Goal: Navigation & Orientation: Find specific page/section

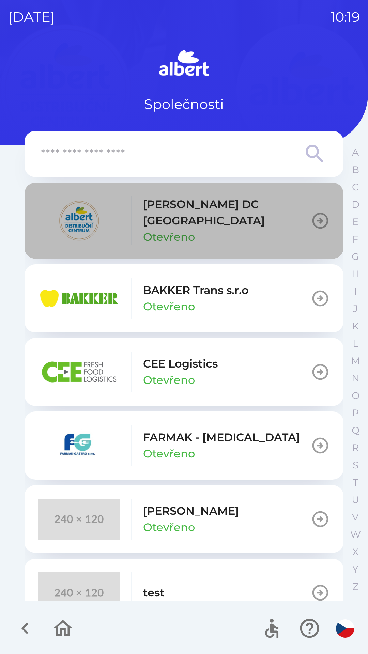
click at [305, 220] on button "[PERSON_NAME] DC [GEOGRAPHIC_DATA] Otevřeno" at bounding box center [184, 221] width 319 height 76
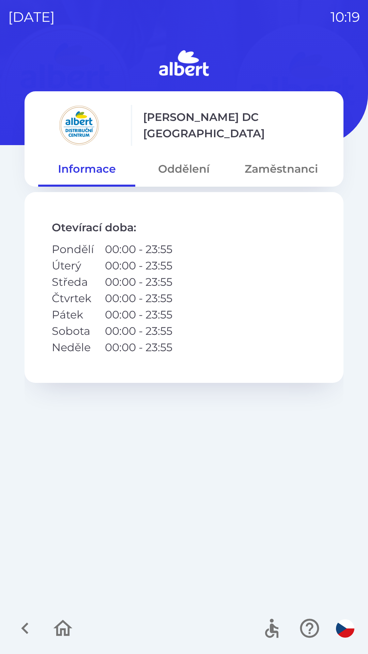
click at [277, 168] on button "Zaměstnanci" at bounding box center [281, 169] width 97 height 25
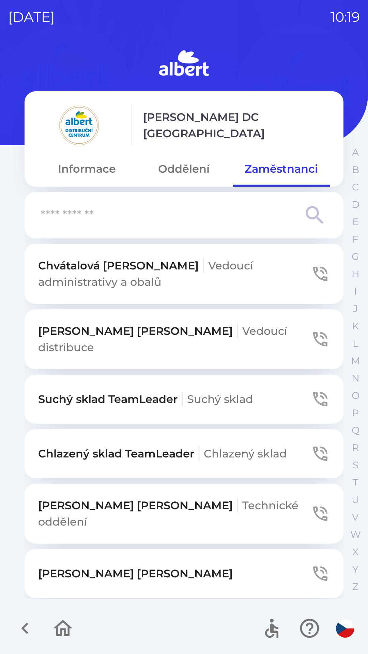
click at [174, 179] on button "Oddělení" at bounding box center [183, 169] width 97 height 25
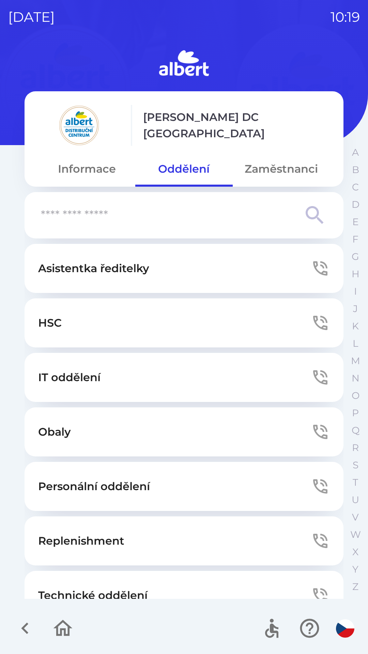
click at [283, 171] on button "Zaměstnanci" at bounding box center [281, 169] width 97 height 25
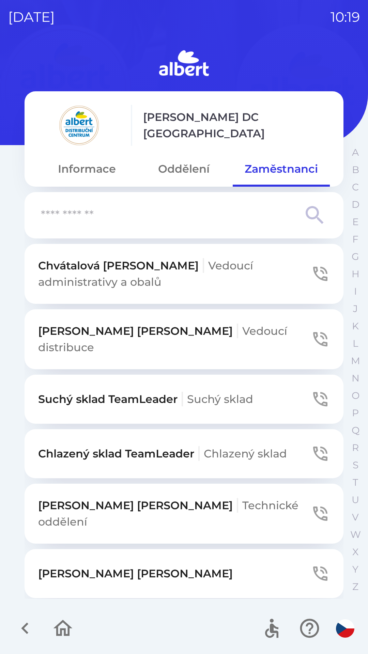
click at [95, 168] on button "Informace" at bounding box center [86, 169] width 97 height 25
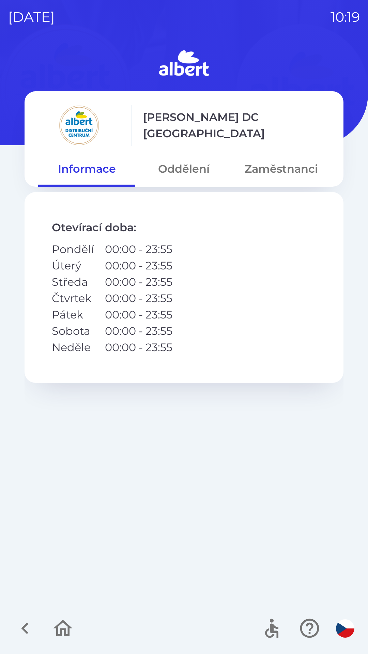
click at [75, 623] on button "button" at bounding box center [63, 628] width 28 height 28
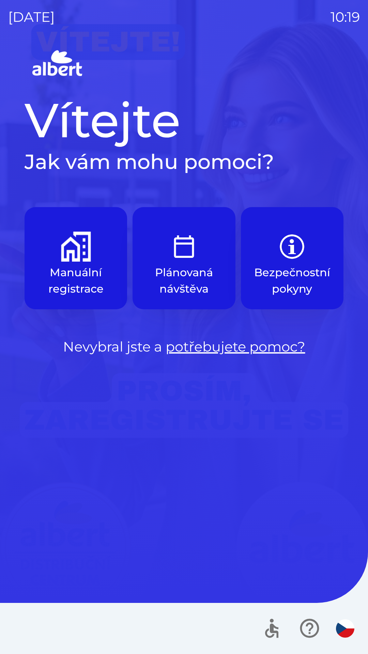
click at [75, 243] on img "button" at bounding box center [76, 247] width 30 height 30
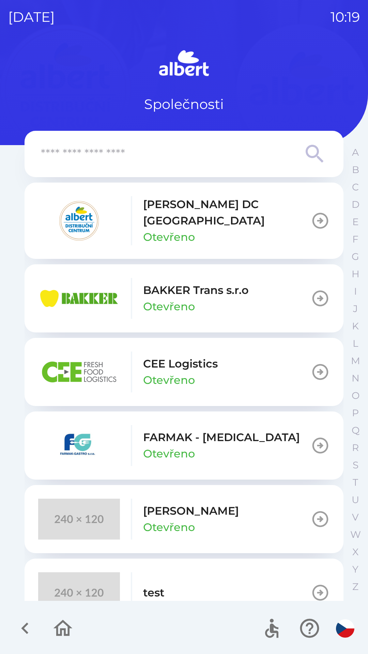
click at [289, 211] on button "[PERSON_NAME] DC [GEOGRAPHIC_DATA] Otevřeno" at bounding box center [184, 221] width 319 height 76
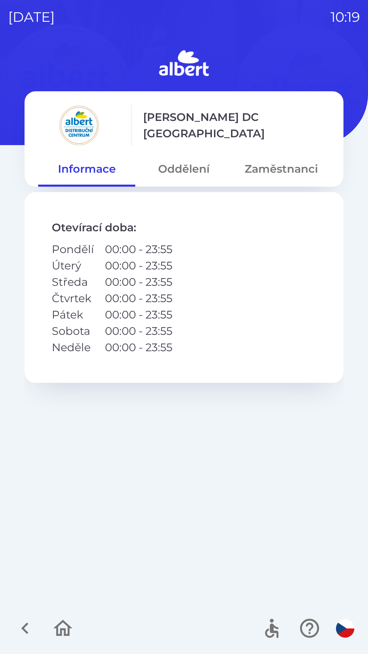
click at [278, 172] on button "Zaměstnanci" at bounding box center [281, 169] width 97 height 25
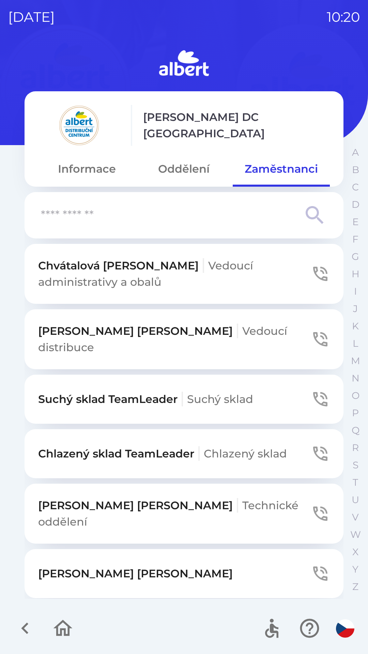
click at [187, 165] on button "Oddělení" at bounding box center [183, 169] width 97 height 25
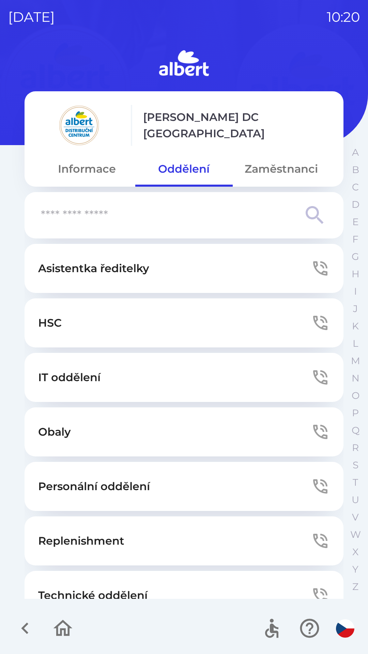
click at [94, 162] on button "Informace" at bounding box center [86, 169] width 97 height 25
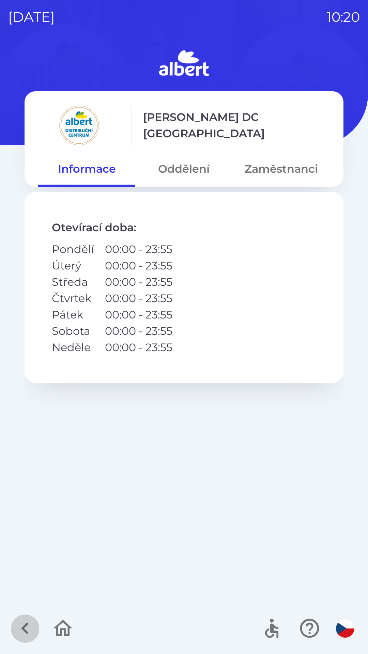
click at [20, 626] on icon "button" at bounding box center [25, 628] width 23 height 23
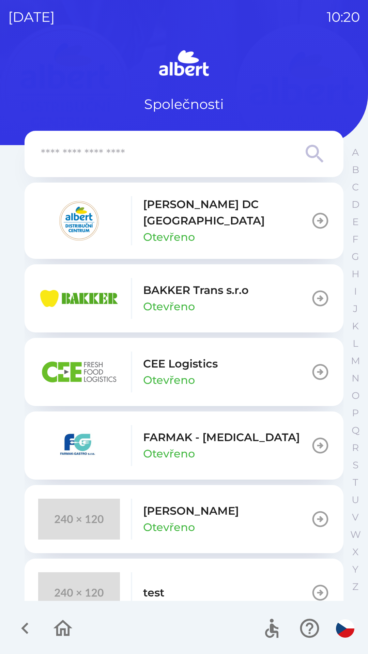
click at [59, 634] on icon "button" at bounding box center [62, 628] width 23 height 23
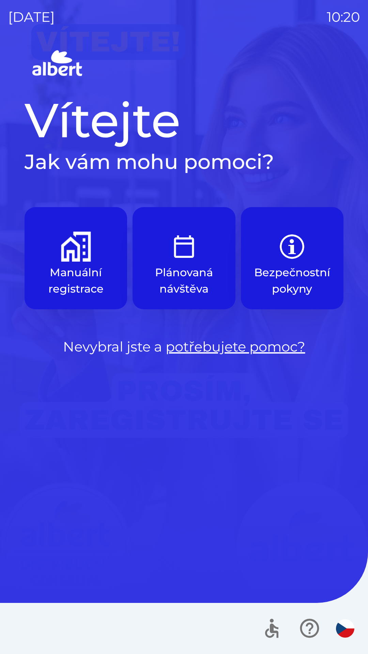
click at [89, 257] on img "button" at bounding box center [76, 247] width 30 height 30
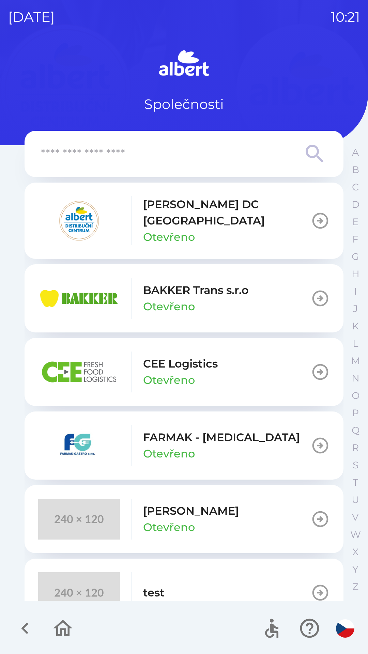
click at [316, 291] on icon "button" at bounding box center [320, 299] width 16 height 16
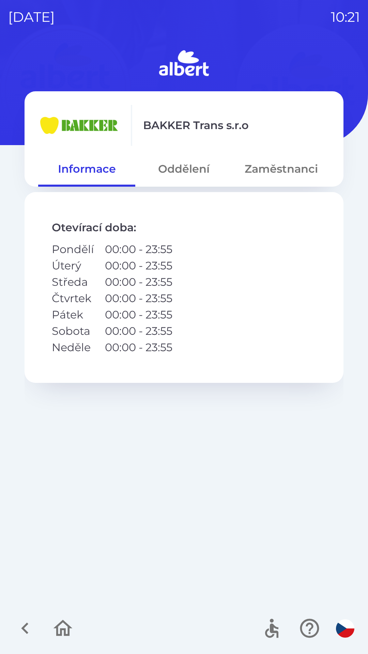
click at [201, 174] on button "Oddělení" at bounding box center [183, 169] width 97 height 25
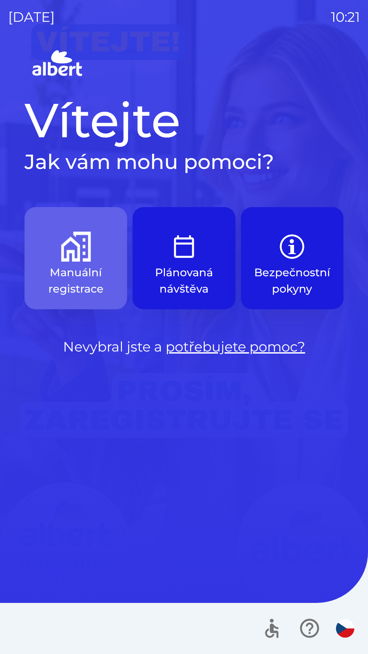
click at [68, 249] on img "button" at bounding box center [76, 247] width 30 height 30
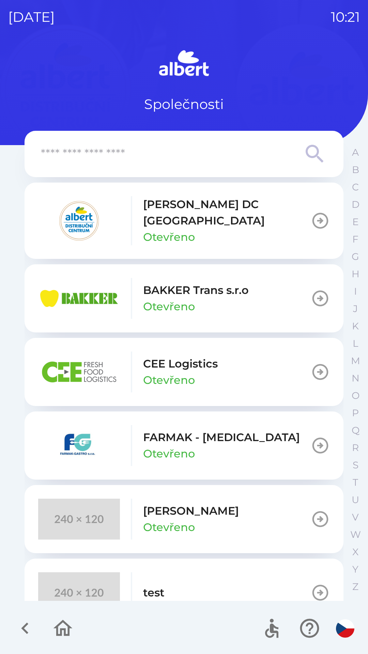
click at [262, 220] on button "[PERSON_NAME] DC [GEOGRAPHIC_DATA] Otevřeno" at bounding box center [184, 221] width 319 height 76
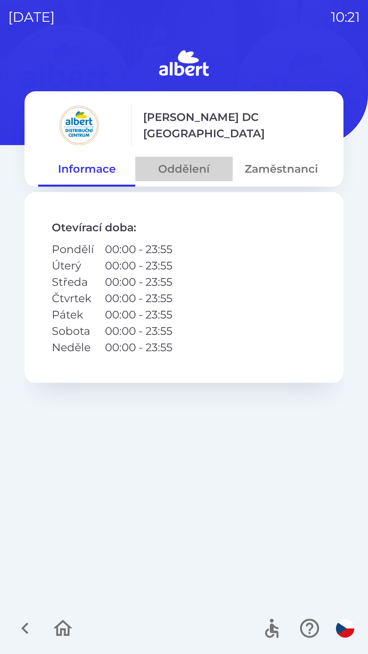
click at [182, 168] on button "Oddělení" at bounding box center [183, 169] width 97 height 25
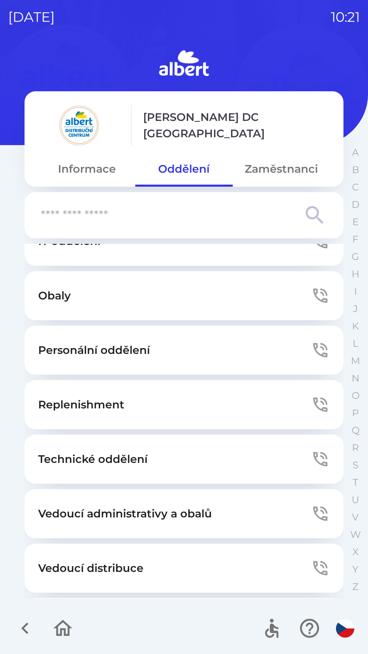
scroll to position [137, 0]
click at [60, 623] on icon "button" at bounding box center [62, 628] width 19 height 16
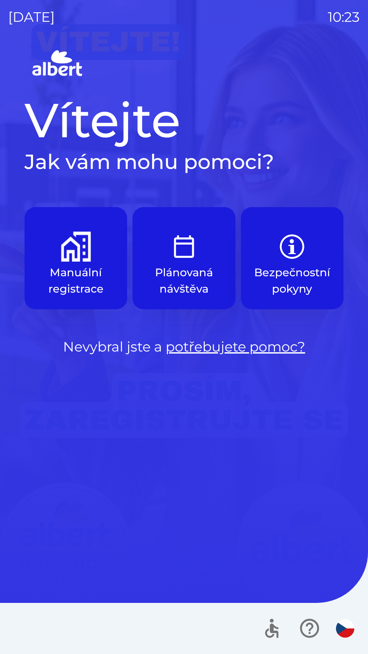
click at [68, 263] on button "Manuální registrace" at bounding box center [76, 258] width 103 height 102
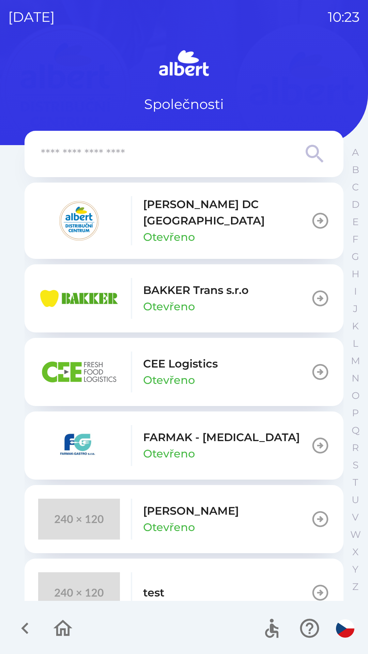
click at [173, 229] on p "Otevřeno" at bounding box center [169, 237] width 52 height 16
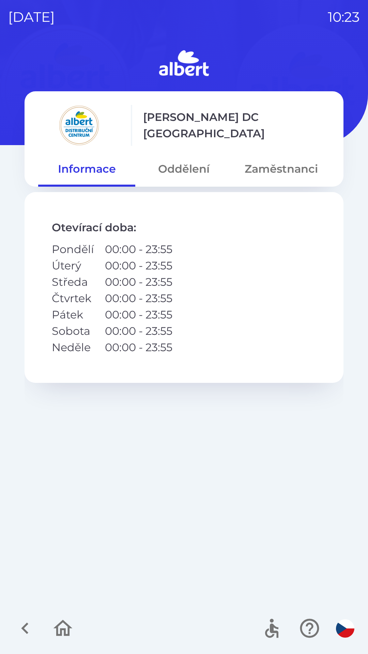
click at [180, 168] on button "Oddělení" at bounding box center [183, 169] width 97 height 25
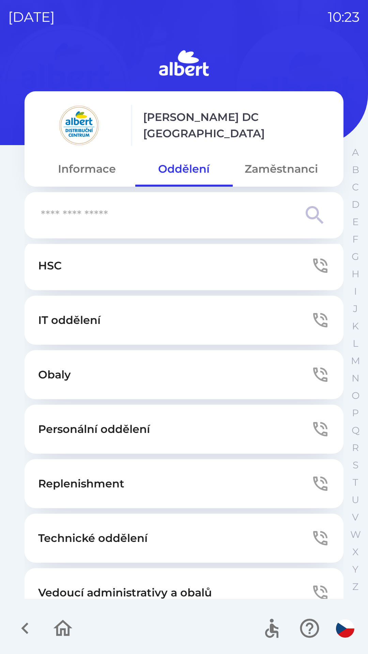
scroll to position [63, 0]
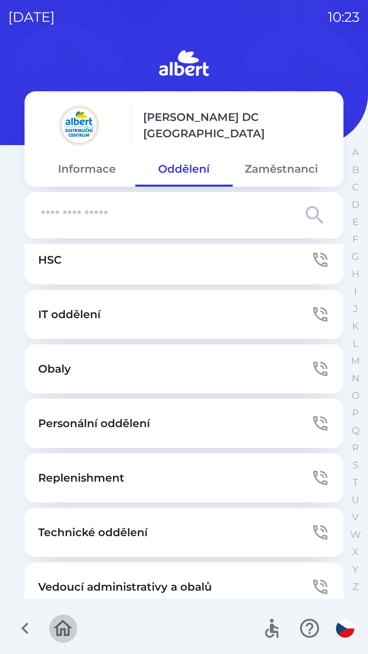
click at [59, 623] on icon "button" at bounding box center [62, 628] width 23 height 23
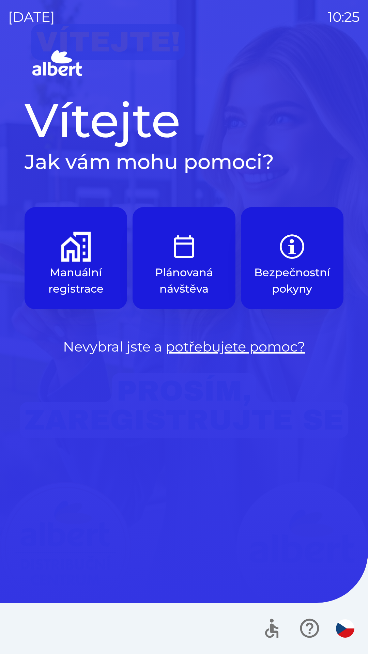
click at [84, 257] on img "button" at bounding box center [76, 247] width 30 height 30
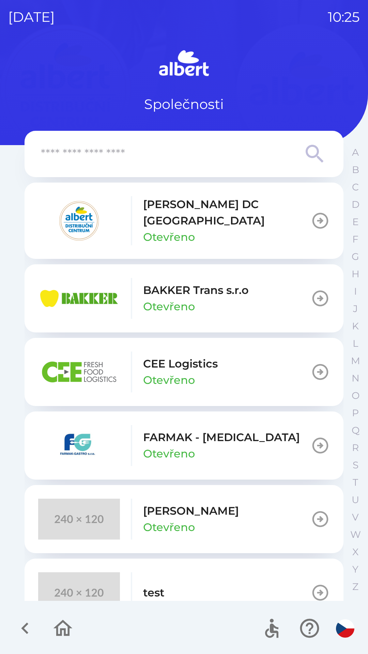
click at [261, 203] on button "[PERSON_NAME] DC [GEOGRAPHIC_DATA] Otevřeno" at bounding box center [184, 221] width 319 height 76
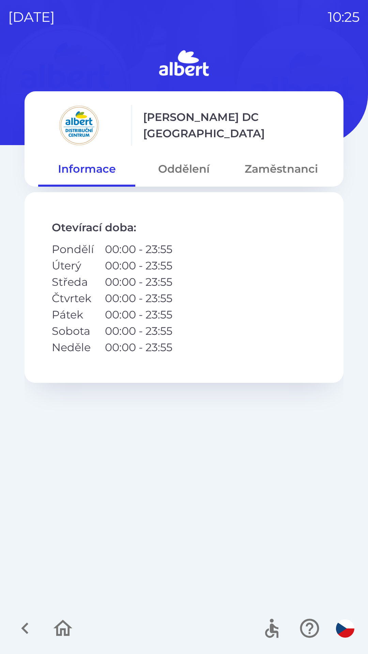
click at [198, 160] on button "Oddělení" at bounding box center [183, 169] width 97 height 25
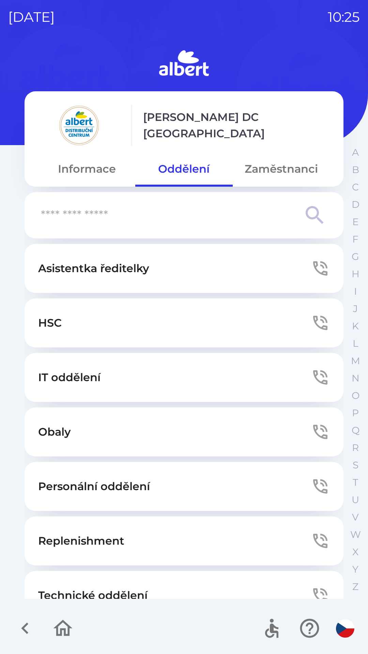
click at [280, 171] on button "Zaměstnanci" at bounding box center [281, 169] width 97 height 25
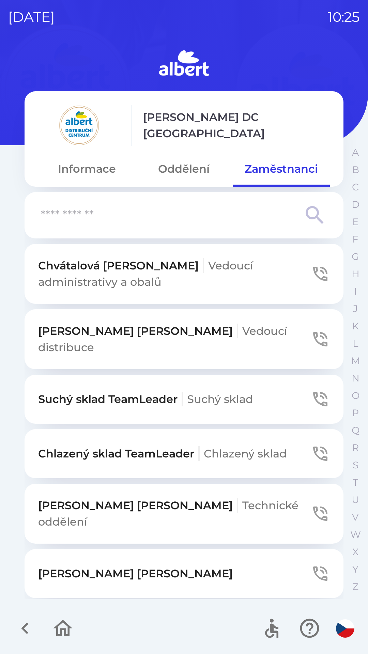
click at [193, 168] on button "Oddělení" at bounding box center [183, 169] width 97 height 25
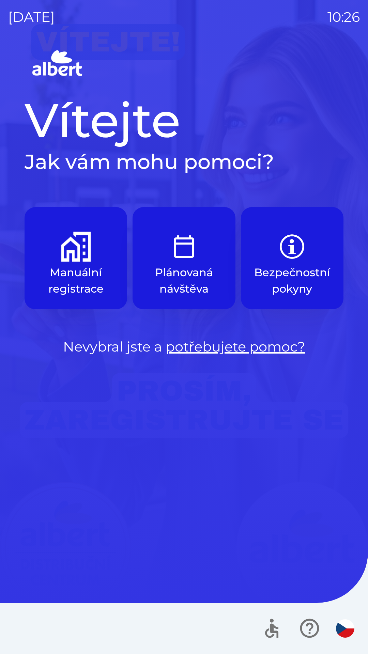
click at [284, 263] on button "Bezpečnostní pokyny" at bounding box center [292, 258] width 103 height 102
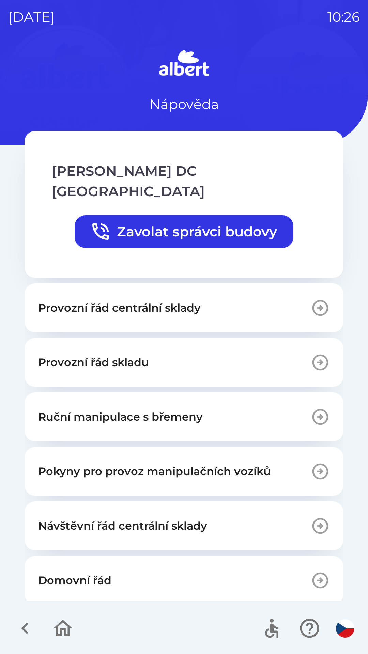
scroll to position [147, 0]
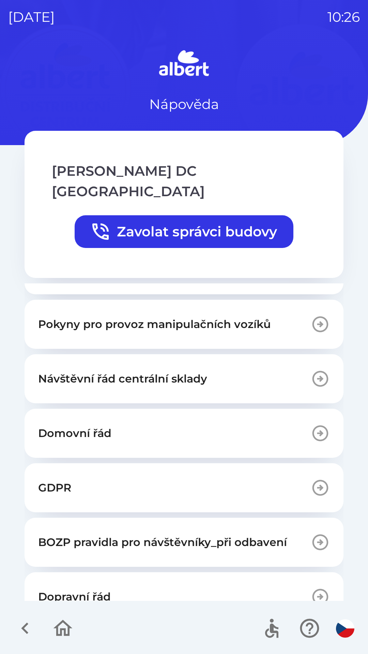
click at [117, 534] on p "BOZP pravidla pro návštěvníky_při odbavení" at bounding box center [162, 542] width 249 height 16
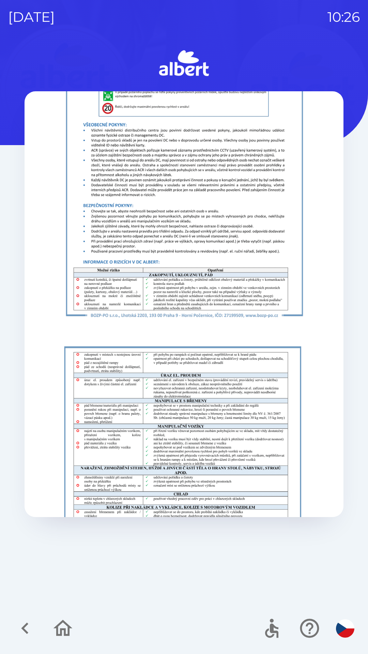
scroll to position [490, 0]
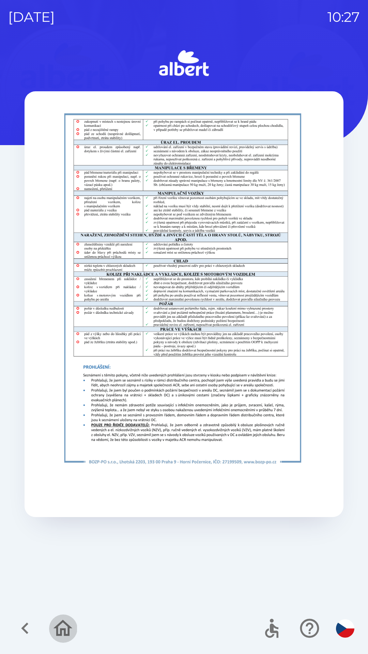
click at [60, 632] on icon "button" at bounding box center [62, 628] width 23 height 23
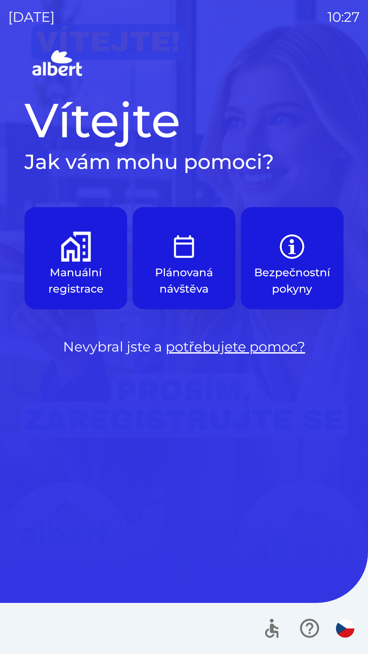
click at [221, 522] on div "Vítejte Jak vám mohu pomoci? Manuální registrace Plánovaná návštěva Bezpečnostn…" at bounding box center [184, 351] width 352 height 606
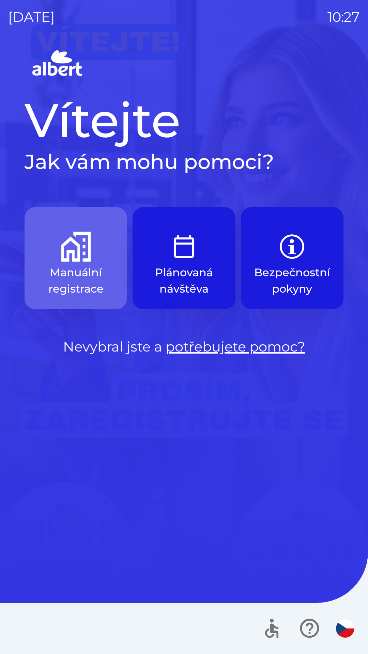
click at [82, 274] on p "Manuální registrace" at bounding box center [76, 280] width 70 height 33
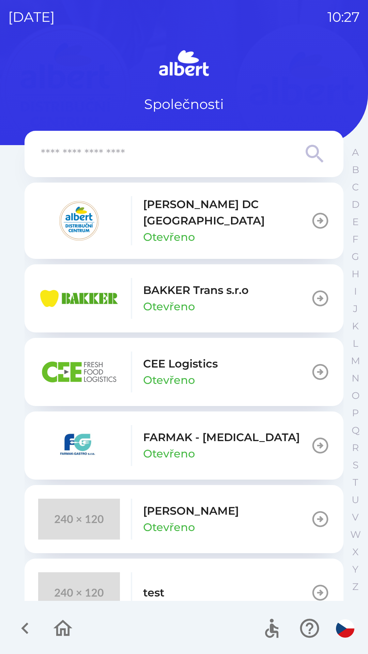
click at [223, 217] on div "[PERSON_NAME] DC [GEOGRAPHIC_DATA] Otevřeno" at bounding box center [227, 220] width 168 height 49
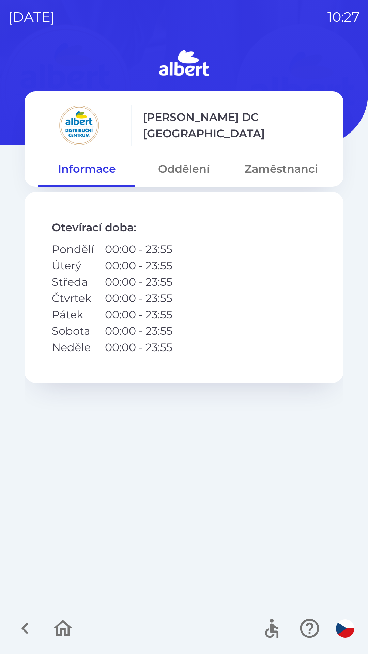
click at [187, 171] on button "Oddělení" at bounding box center [183, 169] width 97 height 25
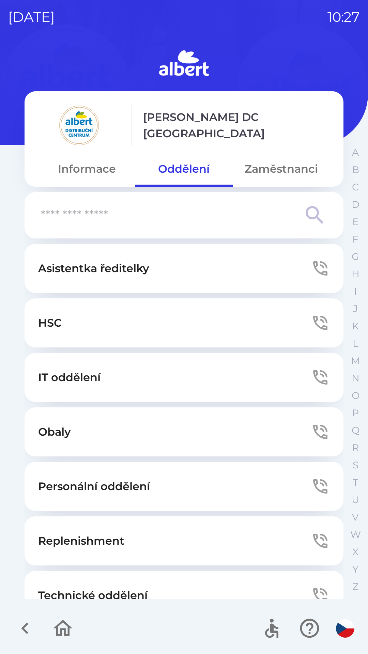
click at [62, 632] on icon "button" at bounding box center [62, 628] width 23 height 23
